Goal: Information Seeking & Learning: Learn about a topic

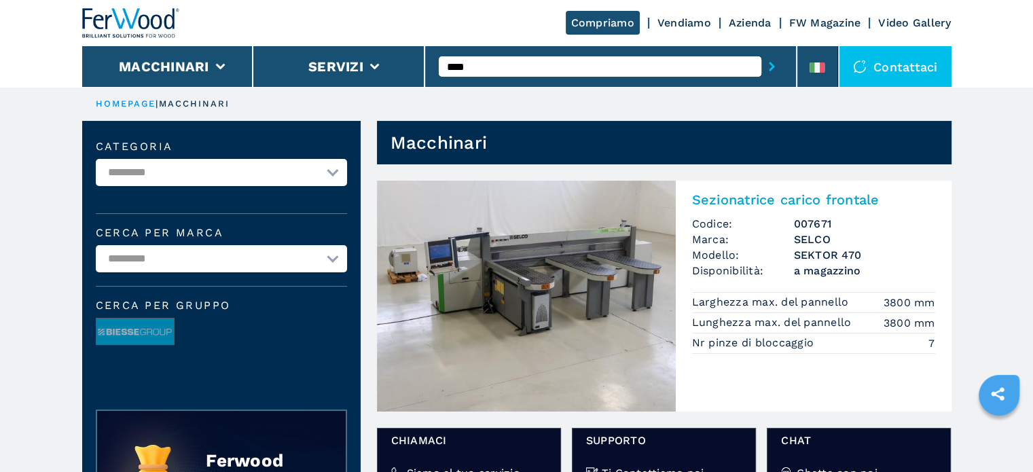
click at [529, 63] on input "****" at bounding box center [600, 66] width 323 height 20
type input "*"
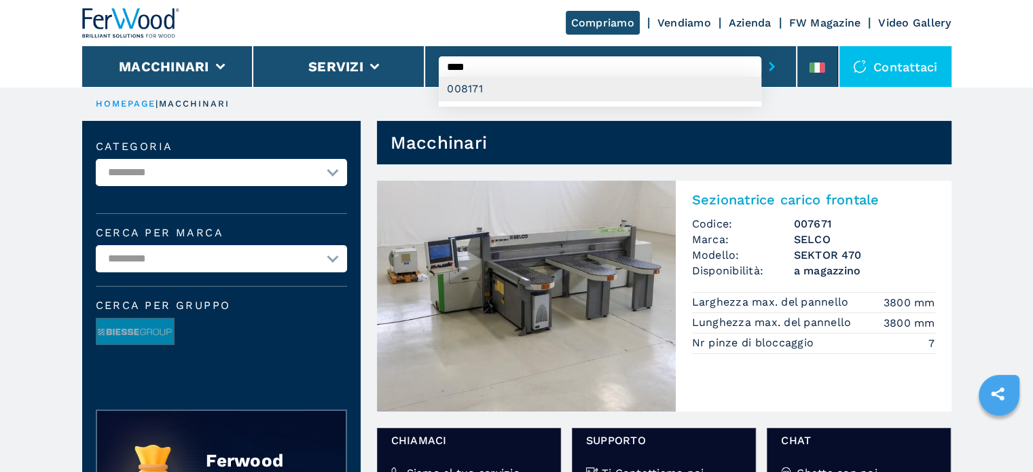
click at [453, 88] on div "008171" at bounding box center [600, 89] width 323 height 24
type input "******"
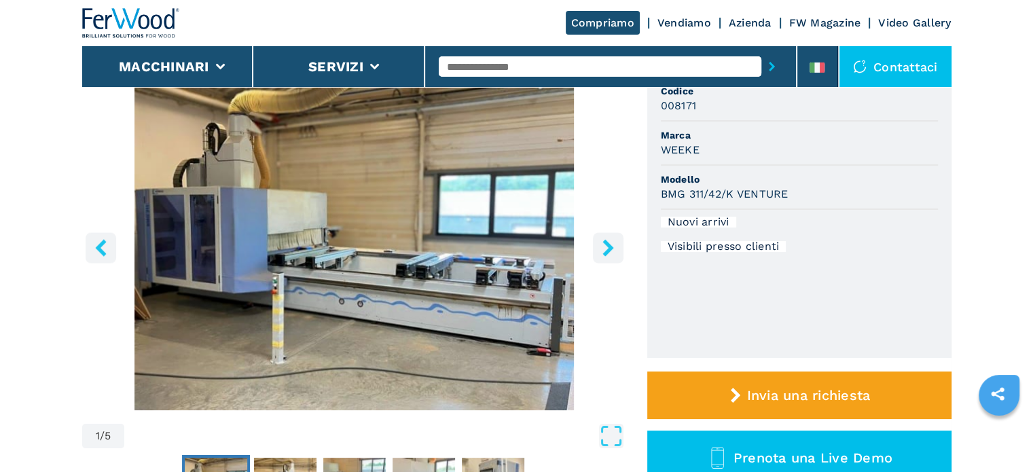
scroll to position [136, 0]
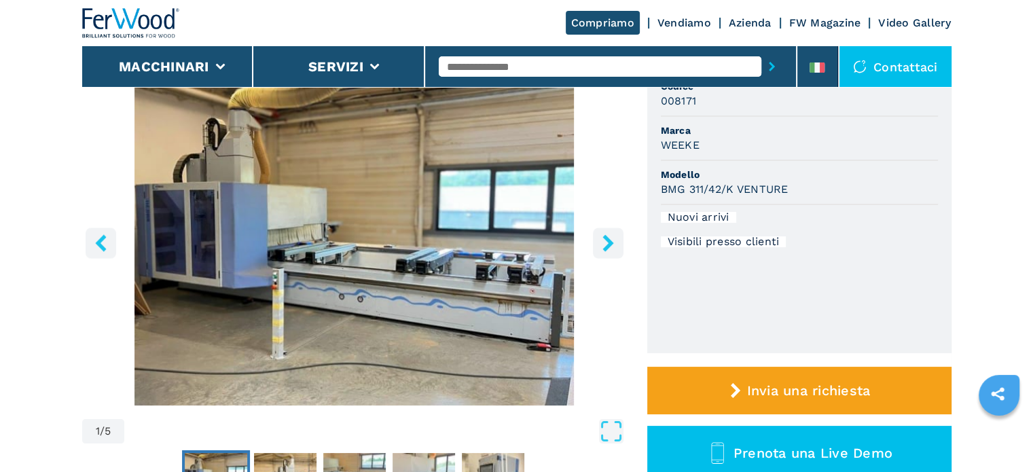
click at [601, 244] on icon "right-button" at bounding box center [608, 242] width 17 height 17
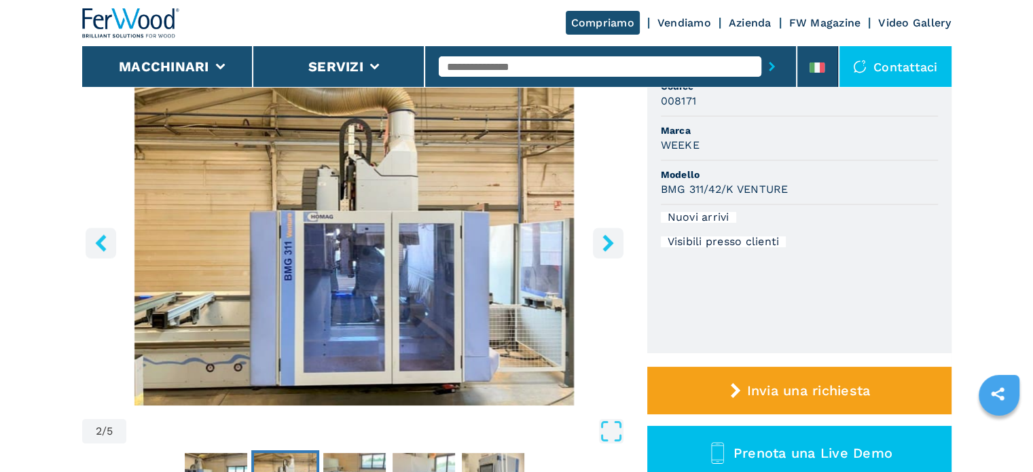
click at [601, 244] on icon "right-button" at bounding box center [608, 242] width 17 height 17
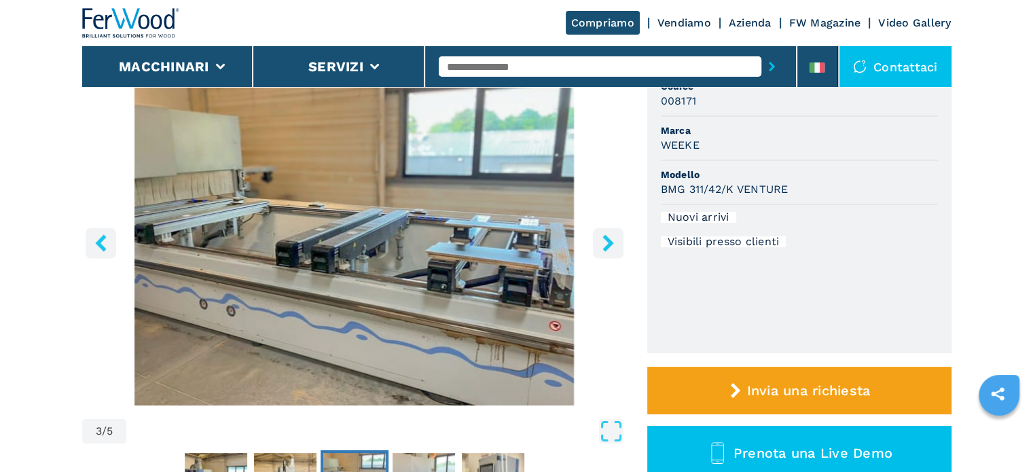
click at [601, 244] on icon "right-button" at bounding box center [608, 242] width 17 height 17
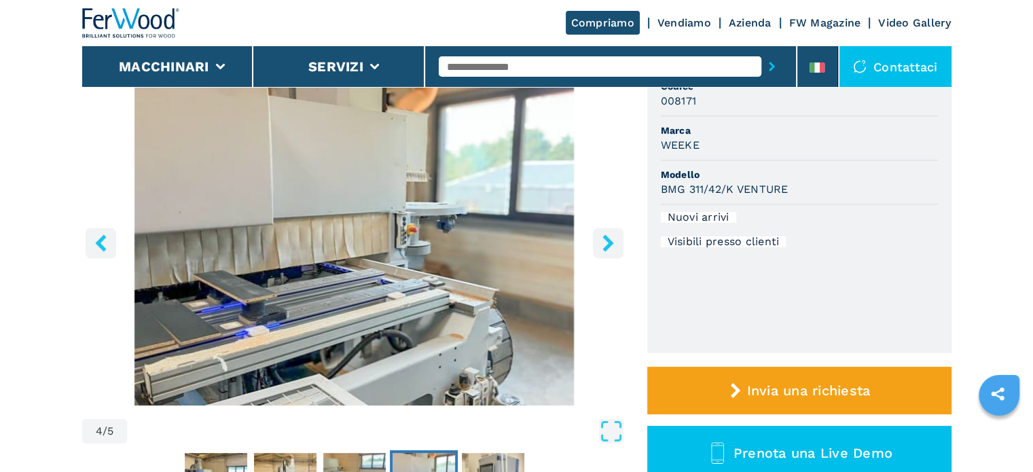
click at [601, 246] on icon "right-button" at bounding box center [608, 242] width 17 height 17
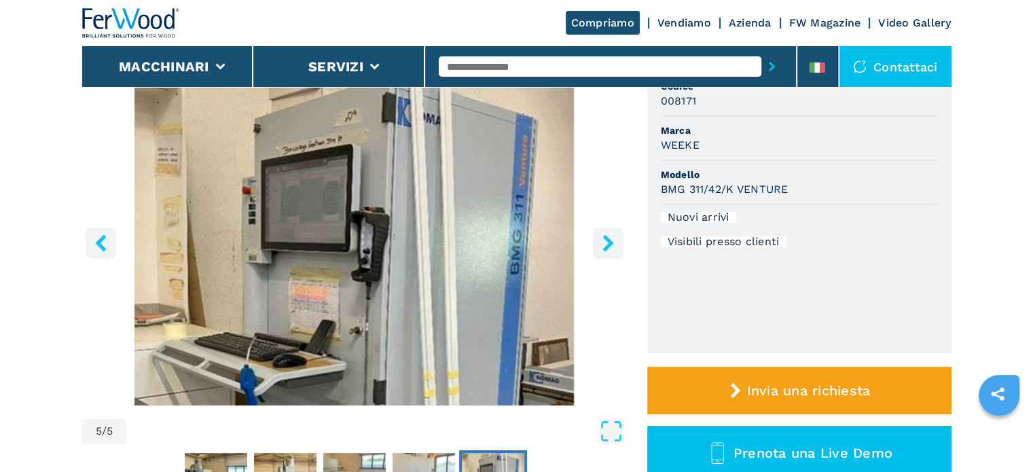
click at [601, 246] on icon "right-button" at bounding box center [608, 242] width 17 height 17
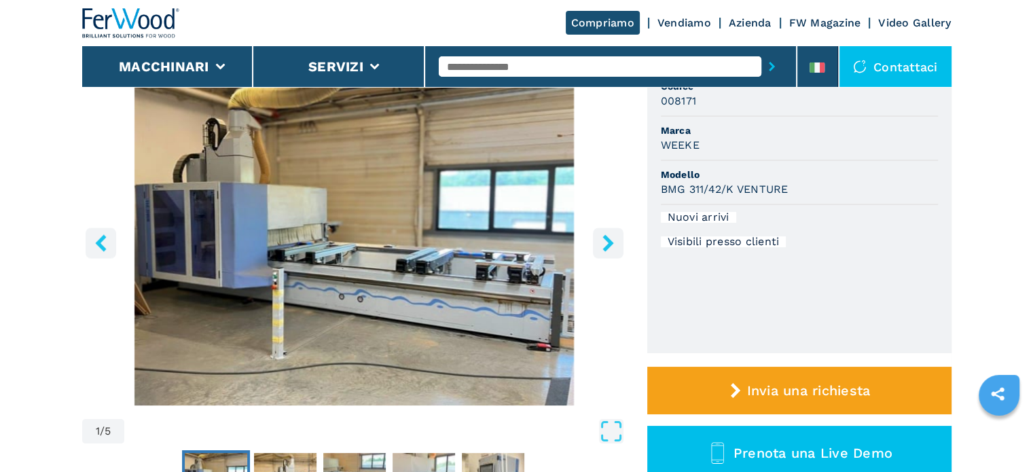
click at [601, 247] on icon "right-button" at bounding box center [608, 242] width 17 height 17
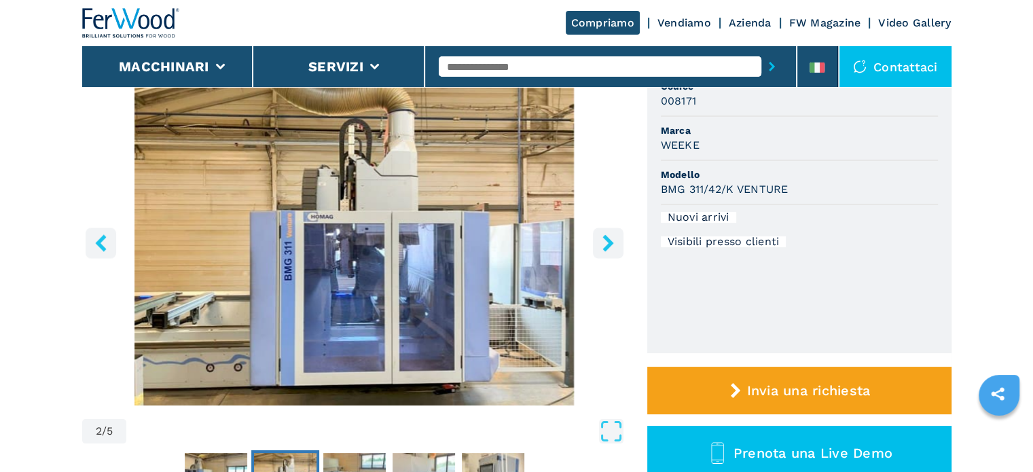
click at [601, 247] on icon "right-button" at bounding box center [608, 242] width 17 height 17
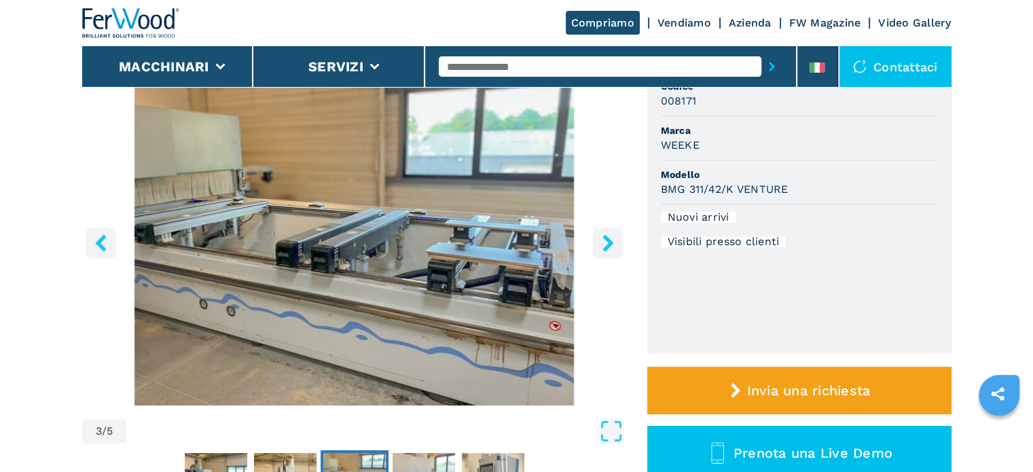
click at [601, 247] on icon "right-button" at bounding box center [608, 242] width 17 height 17
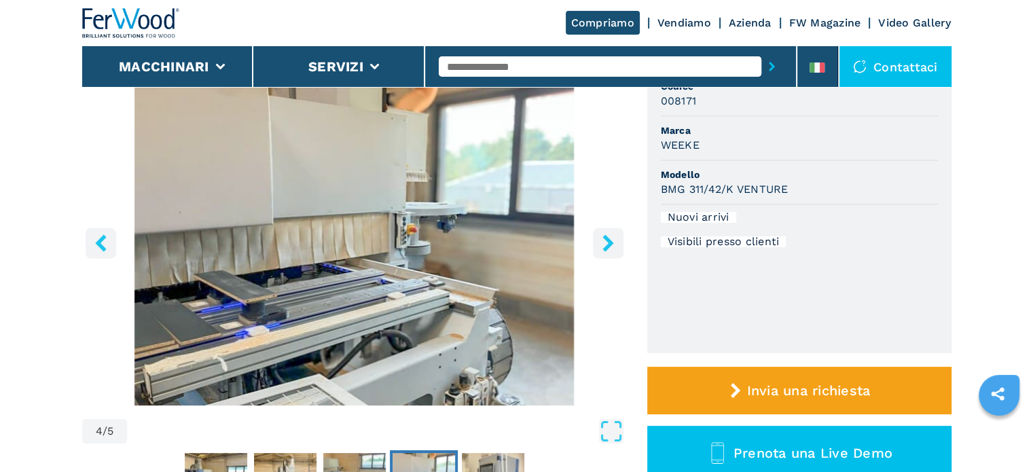
click at [601, 247] on icon "right-button" at bounding box center [608, 242] width 17 height 17
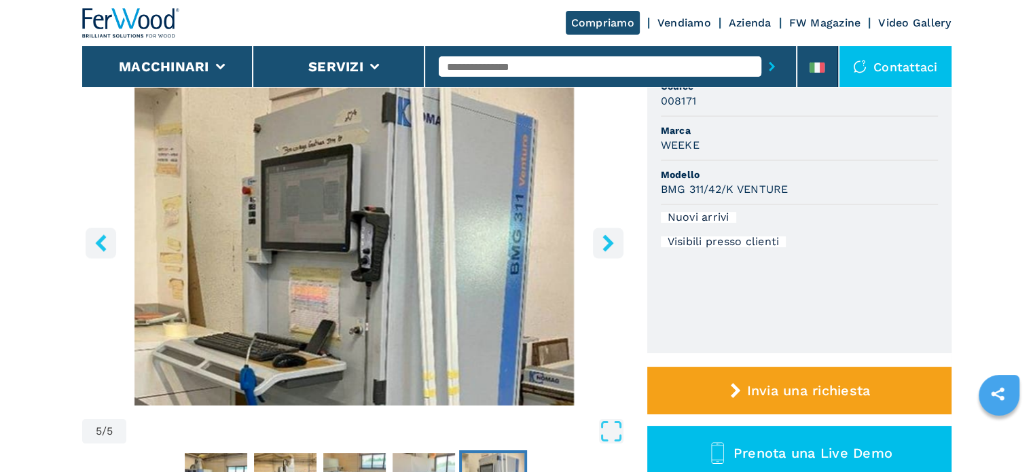
click at [601, 247] on icon "right-button" at bounding box center [608, 242] width 17 height 17
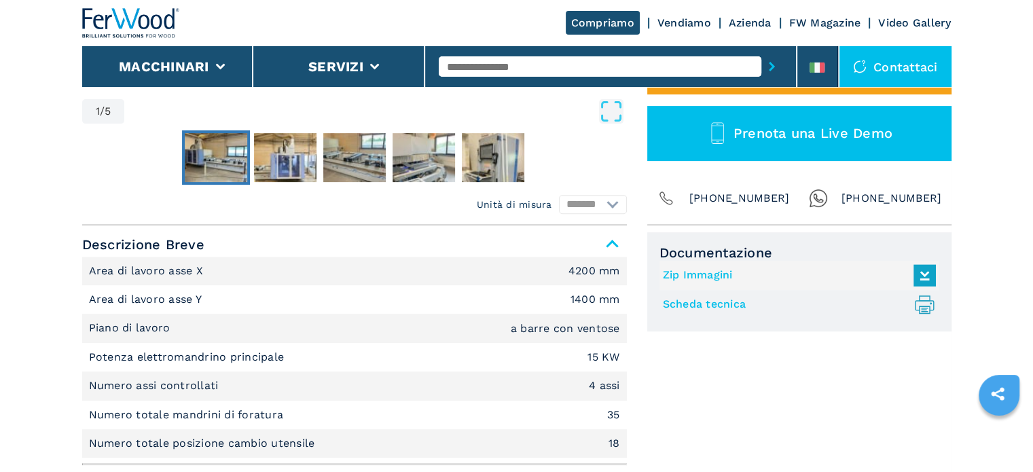
scroll to position [543, 0]
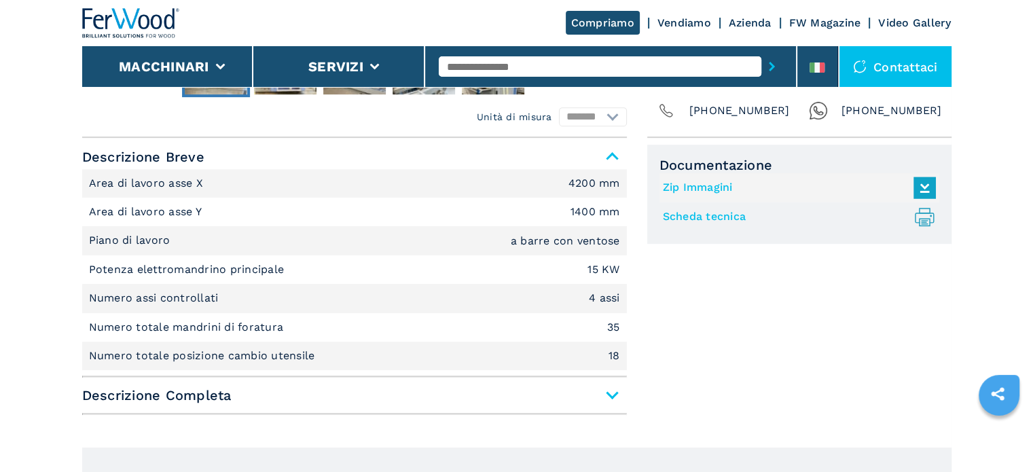
click at [606, 394] on span "Descrizione Completa" at bounding box center [354, 395] width 545 height 24
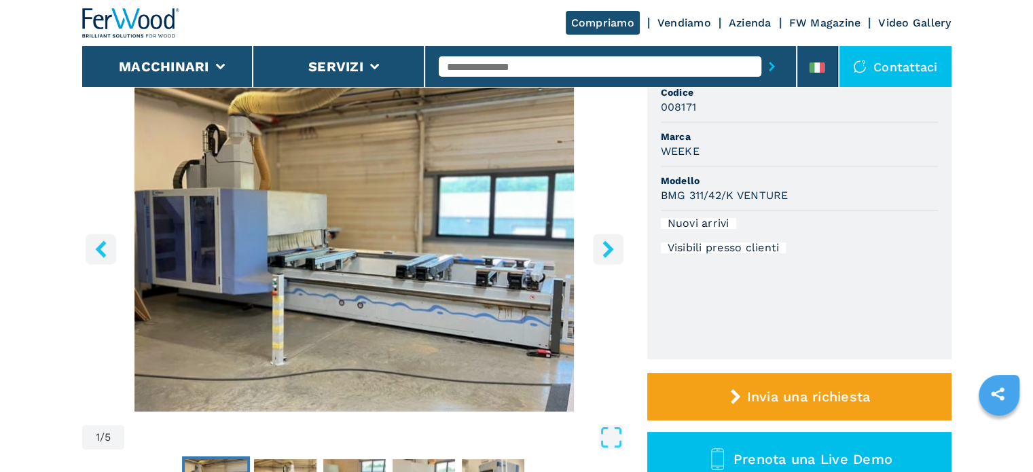
scroll to position [136, 0]
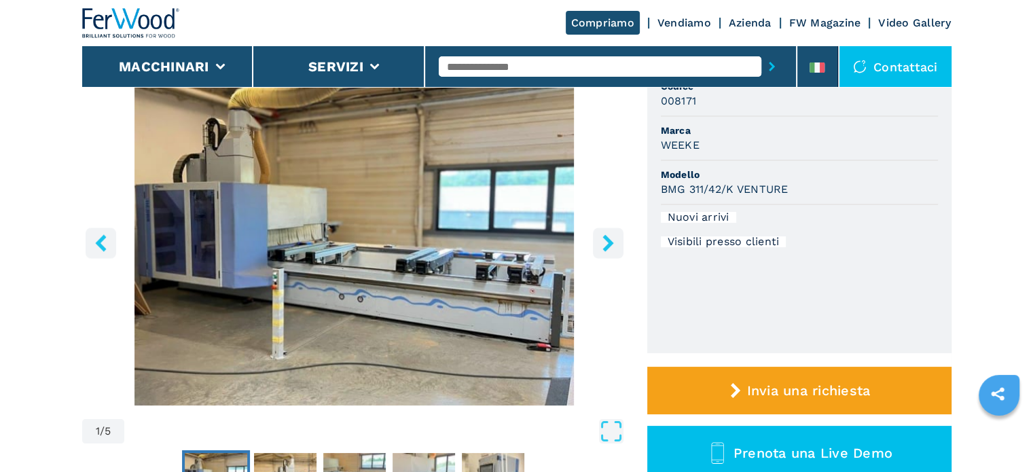
click at [552, 72] on input "text" at bounding box center [600, 66] width 323 height 20
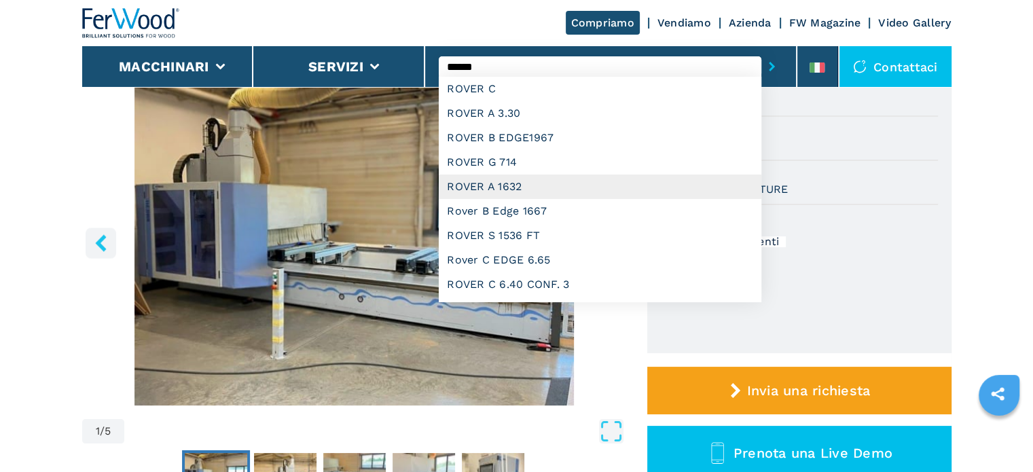
click at [541, 192] on div "ROVER A 1632" at bounding box center [600, 187] width 323 height 24
type input "**********"
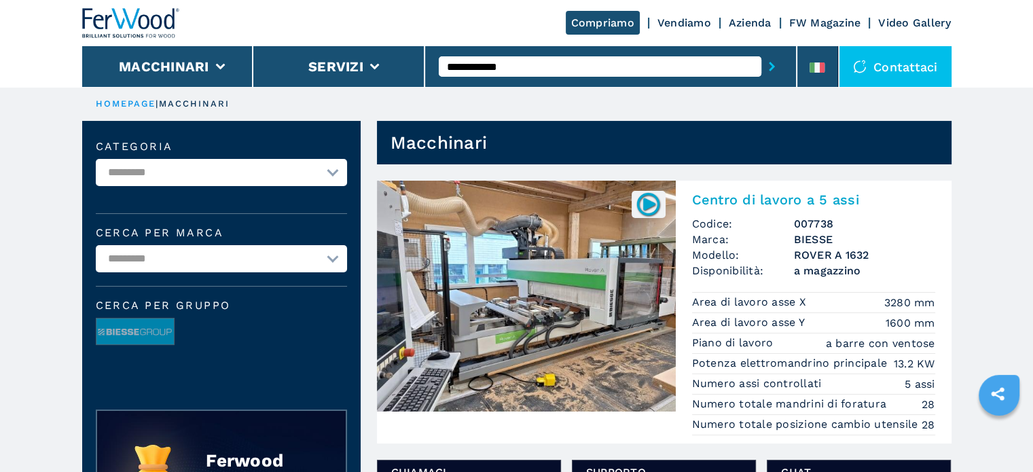
click at [822, 250] on h3 "ROVER A 1632" at bounding box center [864, 255] width 141 height 16
